Goal: Find specific page/section: Find specific page/section

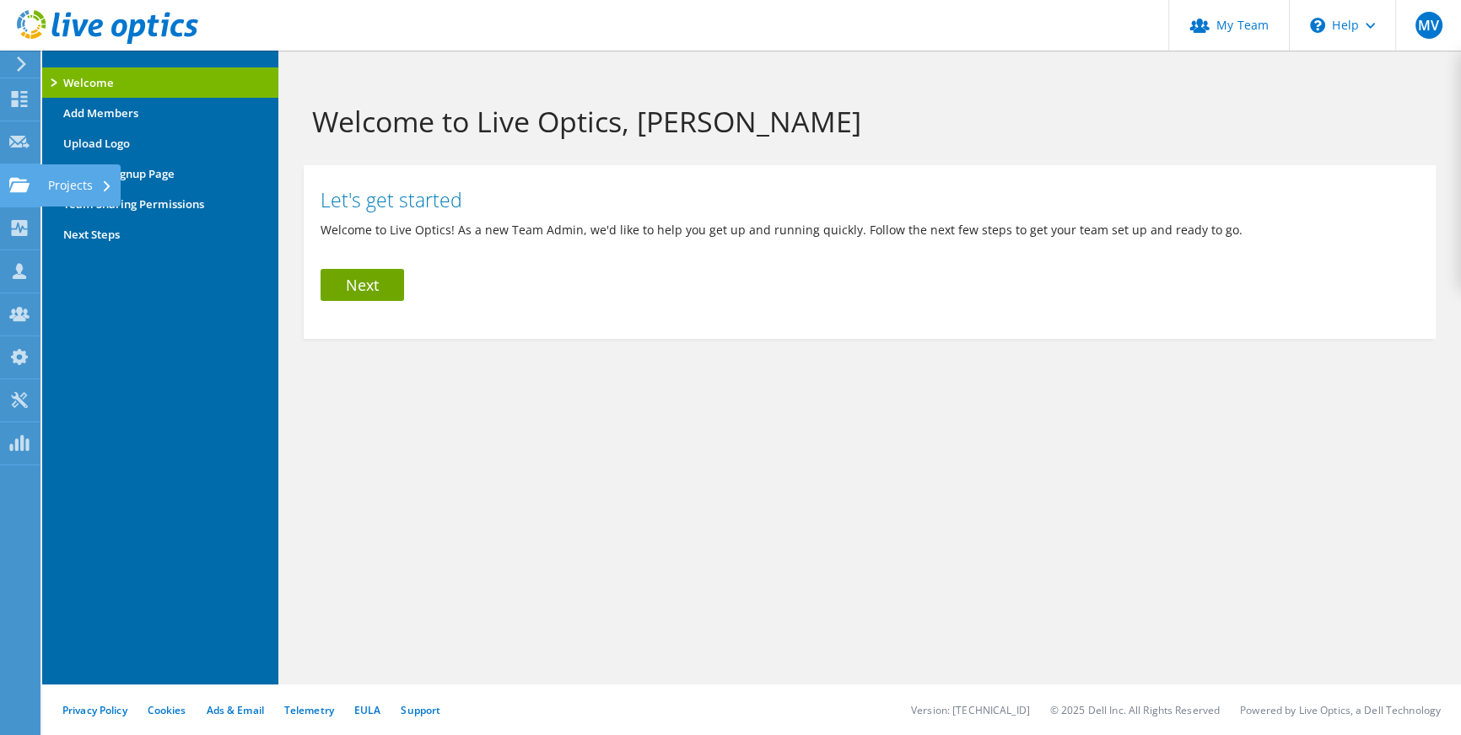
click at [18, 191] on use at bounding box center [19, 184] width 20 height 14
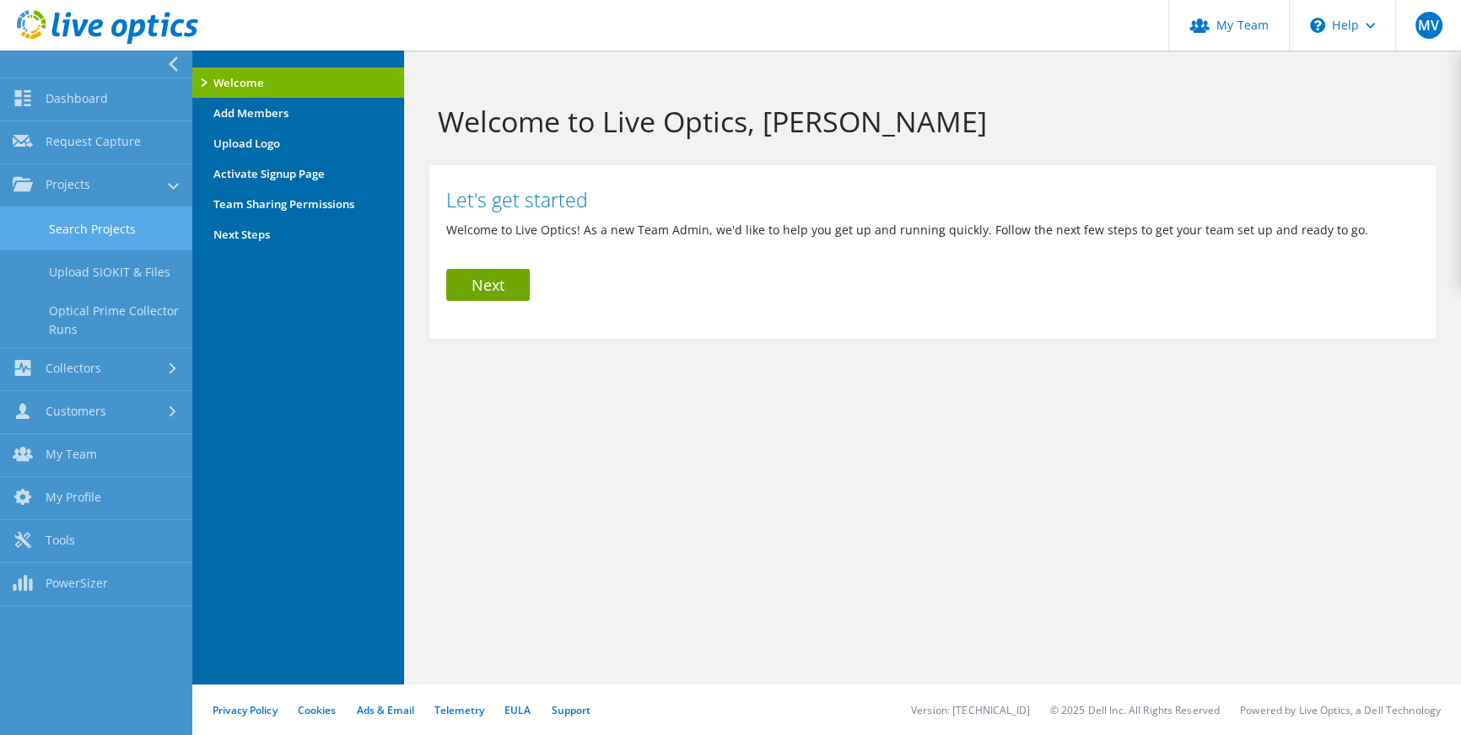
click at [86, 236] on link "Search Projects" at bounding box center [96, 228] width 192 height 43
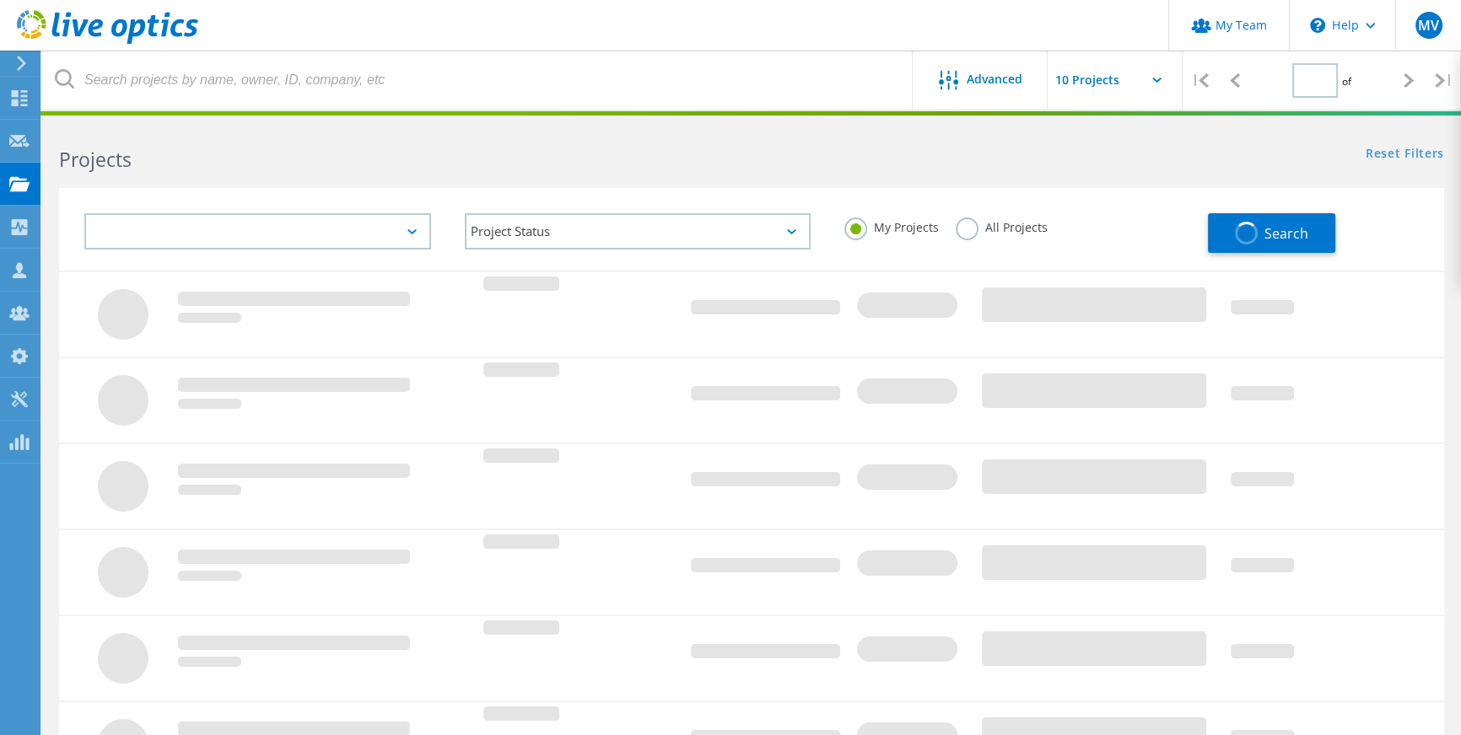
type input "1"
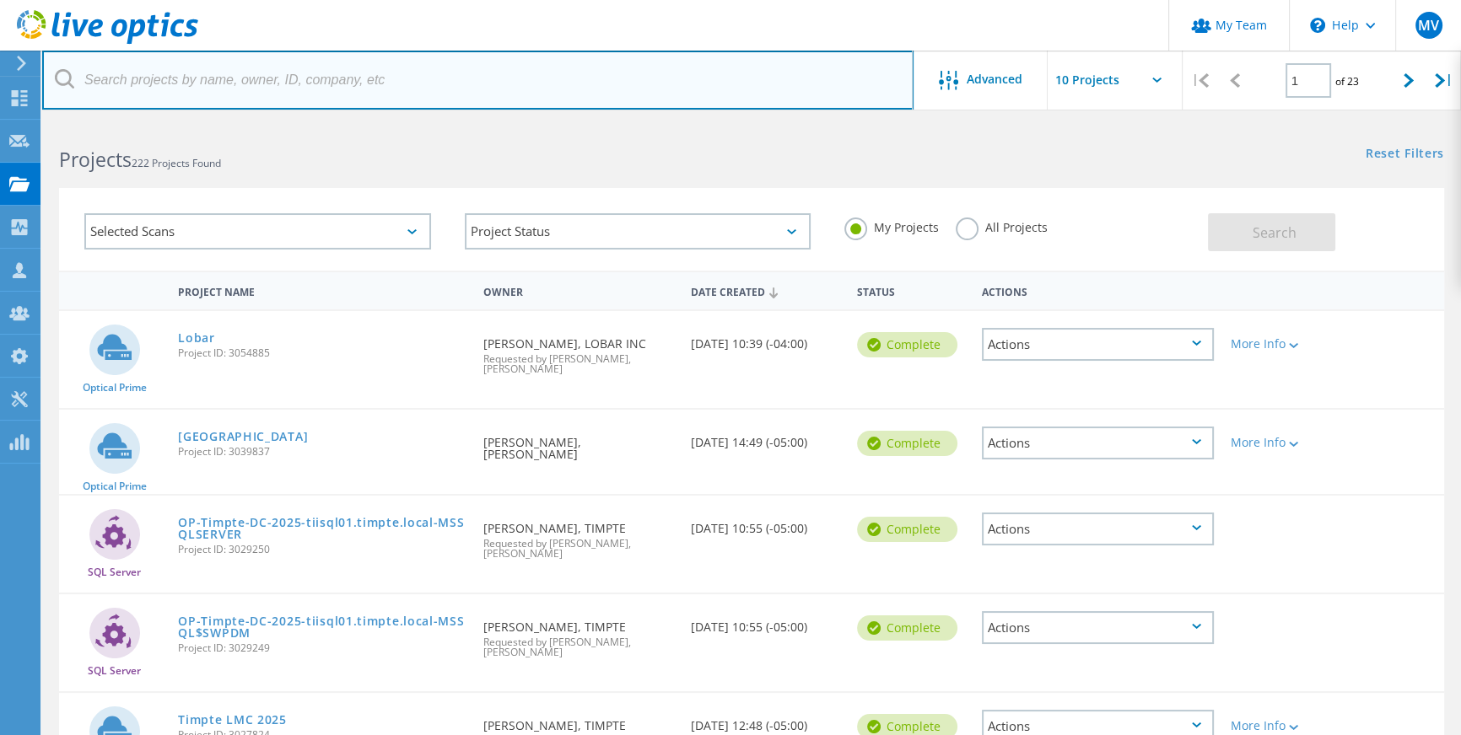
click at [348, 76] on input "text" at bounding box center [477, 80] width 871 height 59
type input "dakotaland"
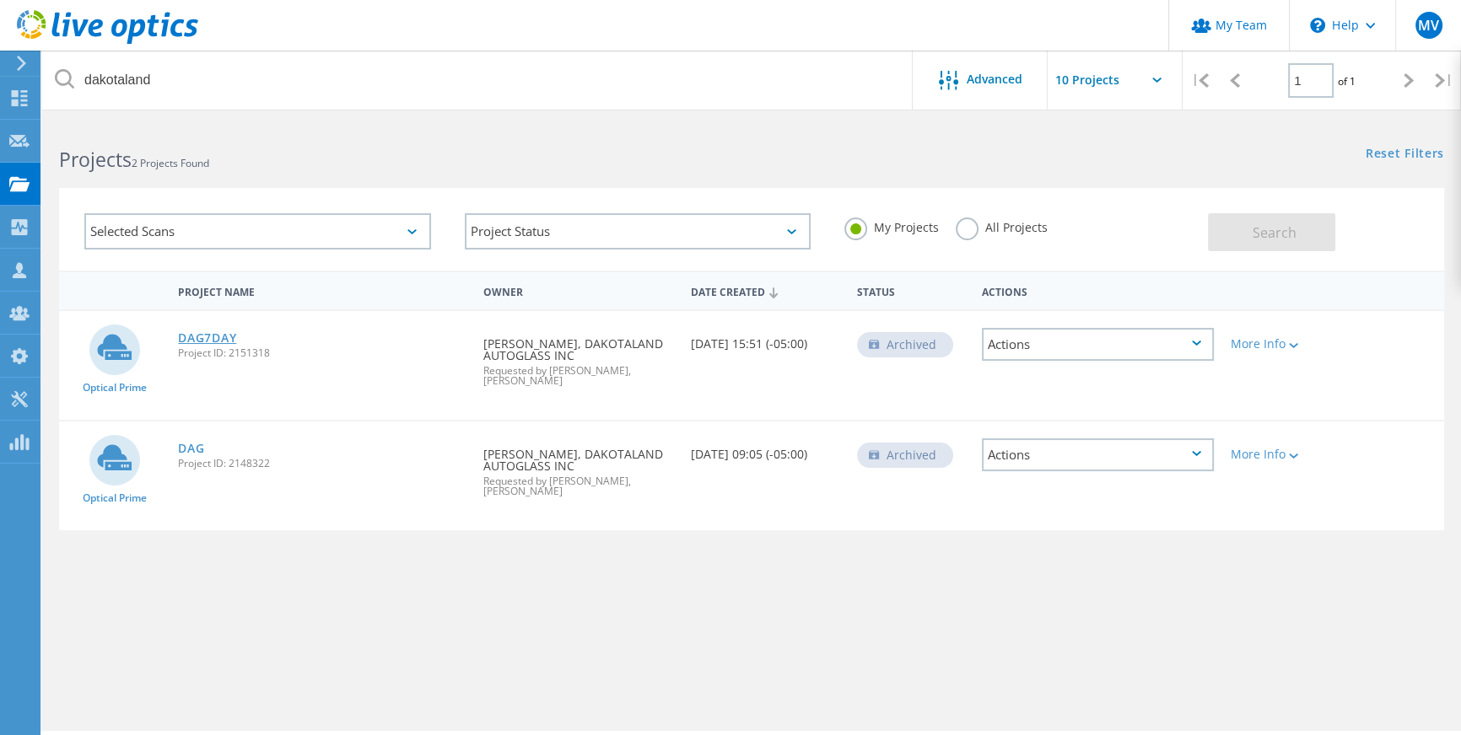
click at [218, 340] on link "DAG7DAY" at bounding box center [207, 338] width 58 height 12
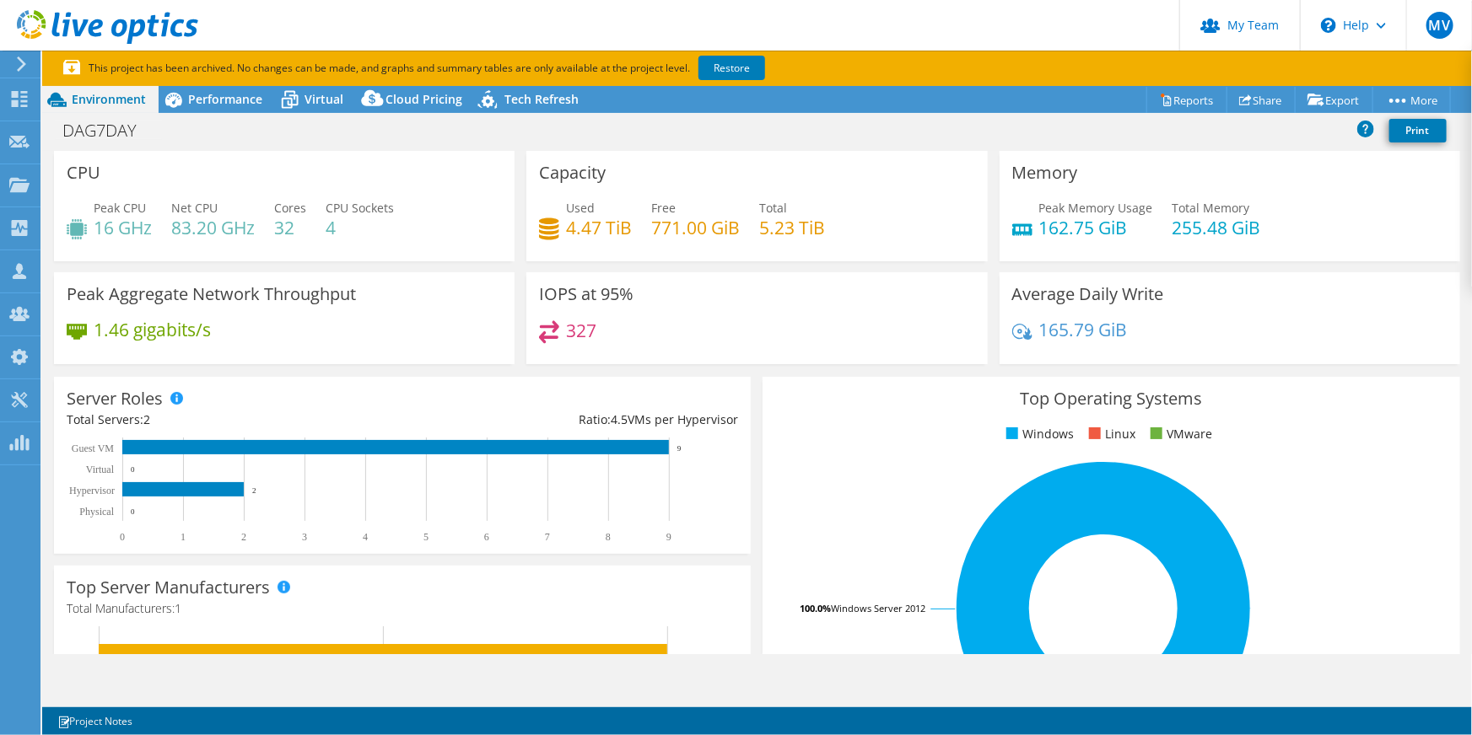
select select "USD"
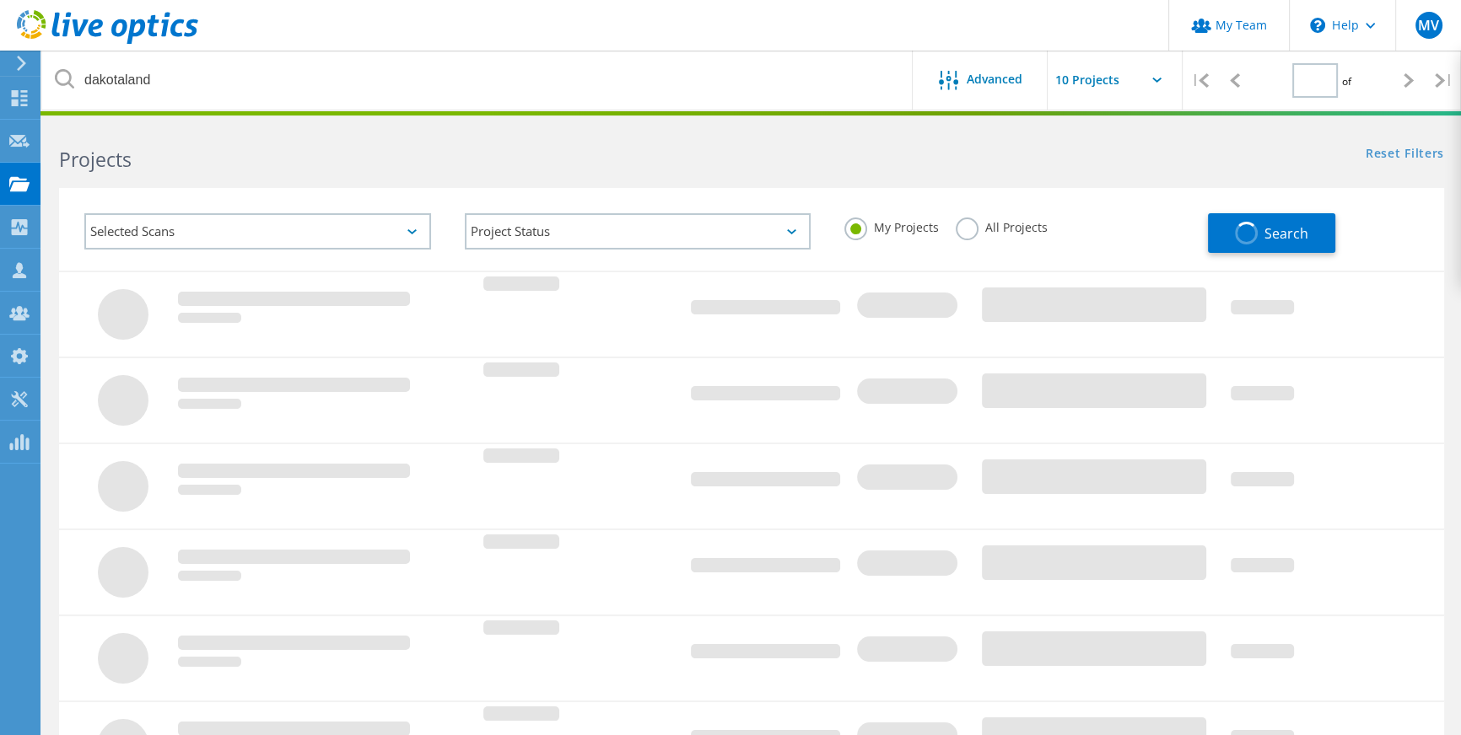
type input "1"
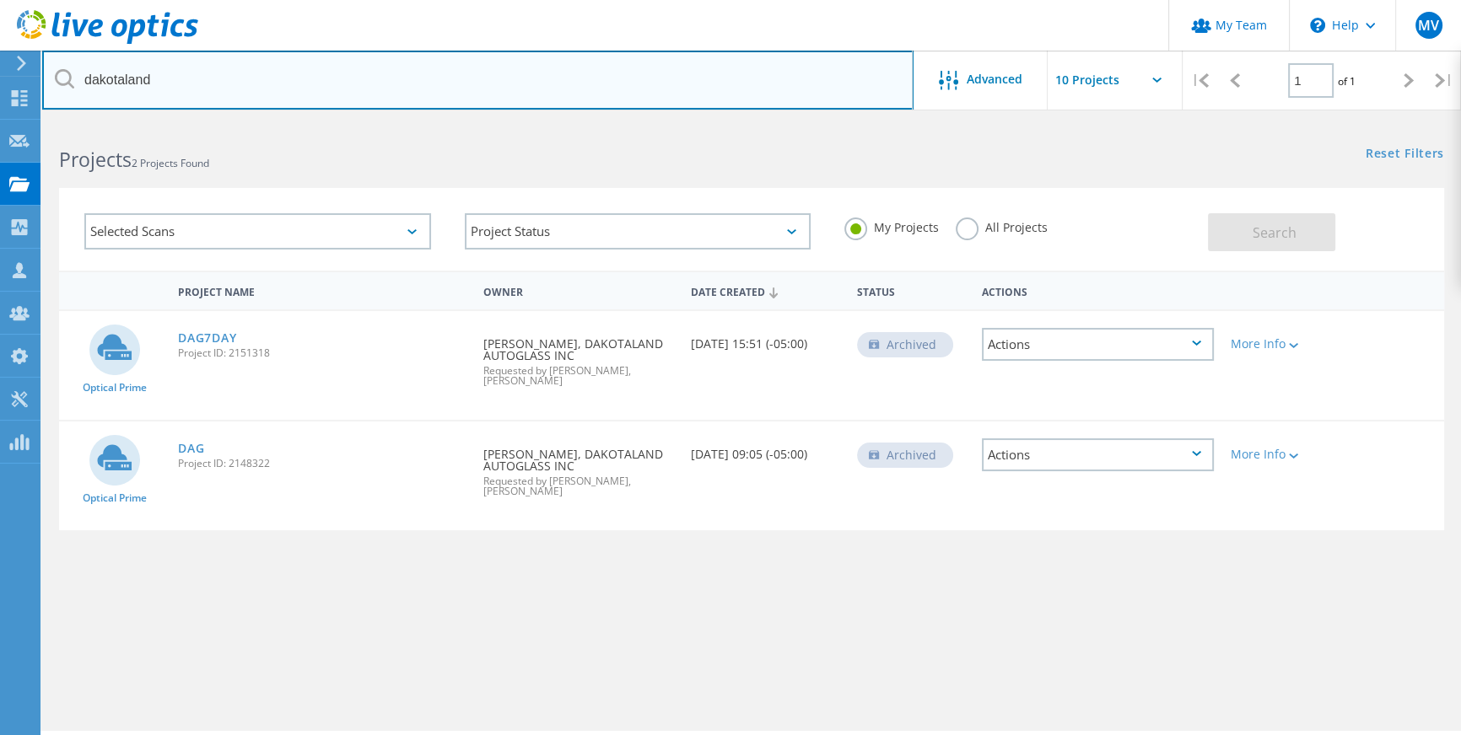
drag, startPoint x: 157, startPoint y: 85, endPoint x: 67, endPoint y: 93, distance: 89.7
click at [67, 93] on input "dakotaland" at bounding box center [477, 80] width 871 height 59
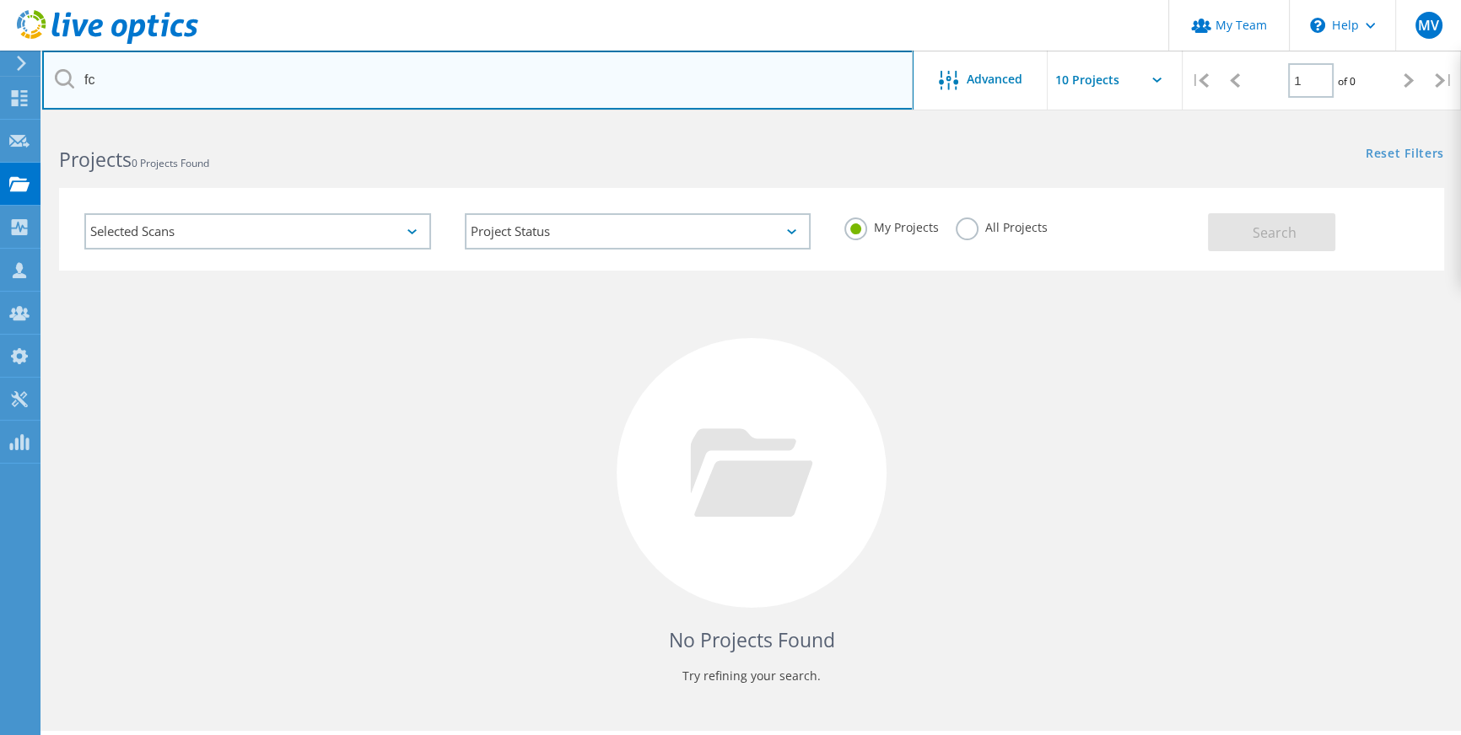
type input "f"
type input "d"
